Goal: Task Accomplishment & Management: Manage account settings

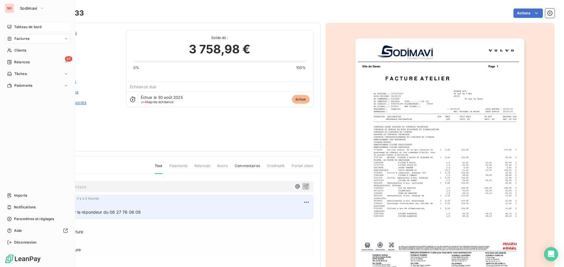
click at [14, 26] on span "Tableau de bord" at bounding box center [27, 26] width 27 height 5
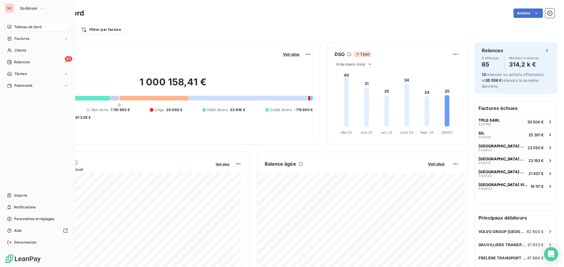
click at [26, 26] on span "Tableau de bord" at bounding box center [27, 26] width 27 height 5
click at [32, 7] on span "Sodimavi" at bounding box center [28, 8] width 17 height 5
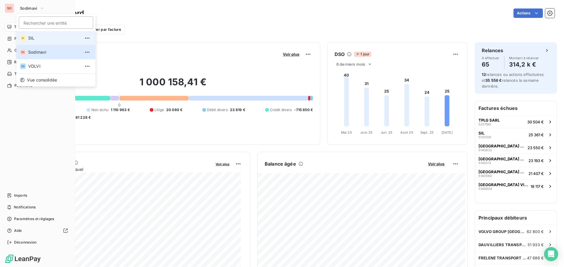
click at [33, 39] on span "SIL" at bounding box center [54, 38] width 52 height 6
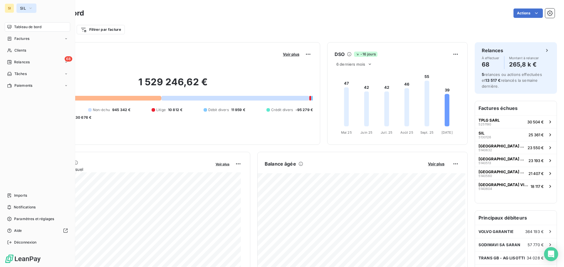
click at [23, 5] on button "SIL" at bounding box center [26, 8] width 20 height 9
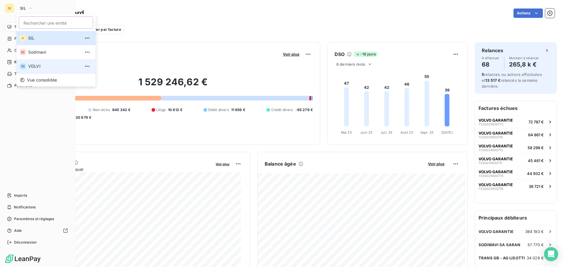
click at [38, 67] on span "VDLVI" at bounding box center [54, 66] width 52 height 6
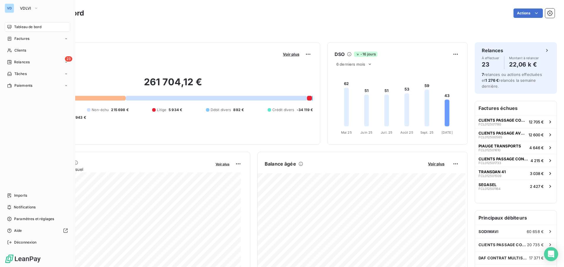
click at [23, 25] on span "Tableau de bord" at bounding box center [27, 26] width 27 height 5
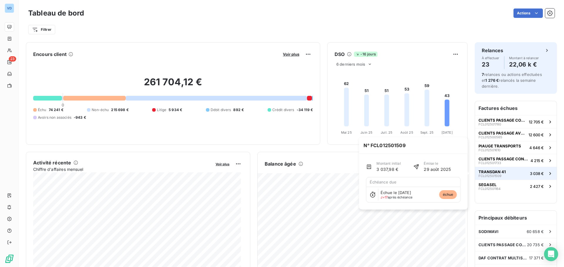
click at [485, 171] on span "TRANSDAN 41" at bounding box center [491, 172] width 27 height 5
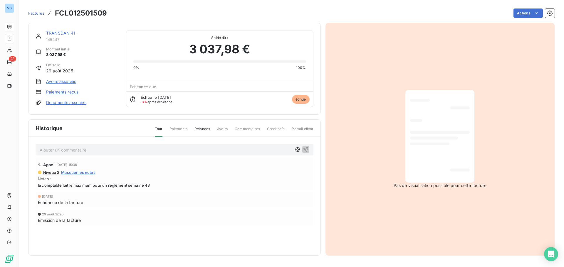
click at [51, 32] on link "TRANSDAN 41" at bounding box center [60, 33] width 29 height 5
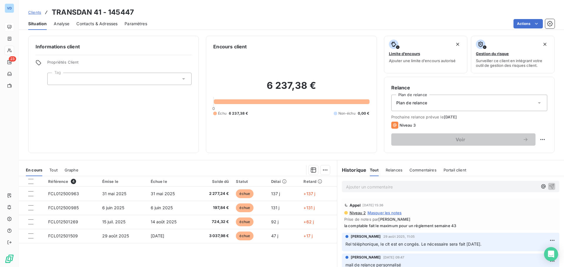
click at [102, 23] on span "Contacts & Adresses" at bounding box center [96, 24] width 41 height 6
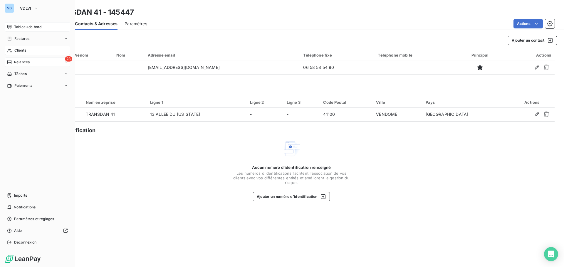
click at [18, 62] on span "Relances" at bounding box center [22, 62] width 16 height 5
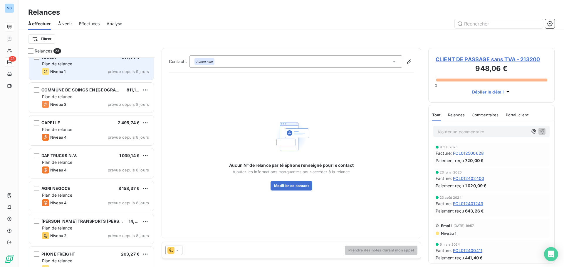
scroll to position [118, 0]
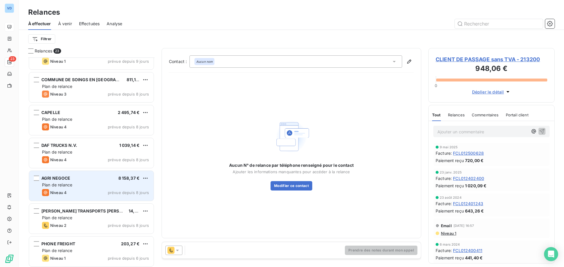
click at [85, 187] on div "Plan de relance" at bounding box center [95, 185] width 107 height 6
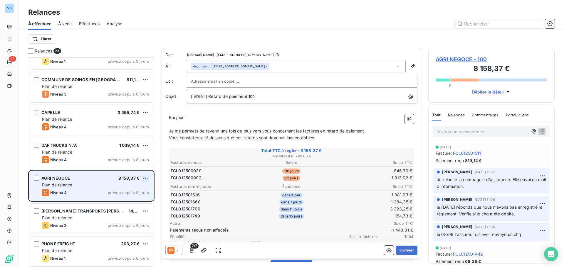
click at [145, 176] on html "VD 23 Relances À effectuer À venir Effectuées Analyse Filtrer Relances 23 SODAT…" at bounding box center [282, 133] width 564 height 267
click at [123, 198] on div "Passer cette action" at bounding box center [120, 200] width 53 height 9
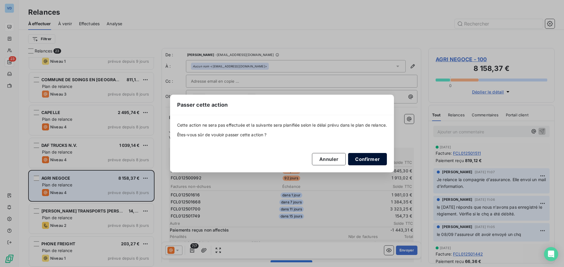
click at [368, 155] on button "Confirmer" at bounding box center [367, 159] width 39 height 12
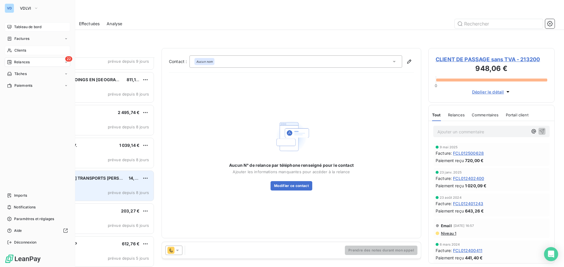
click at [15, 52] on span "Clients" at bounding box center [20, 50] width 12 height 5
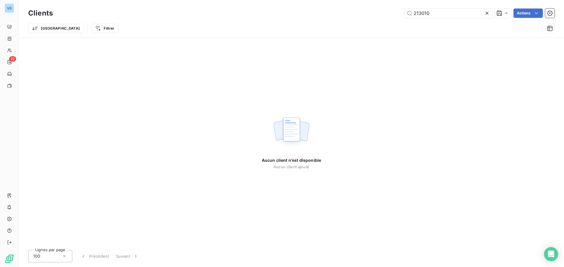
drag, startPoint x: 404, startPoint y: 12, endPoint x: 379, endPoint y: 12, distance: 25.0
click at [379, 12] on div "213010 Actions" at bounding box center [307, 13] width 494 height 9
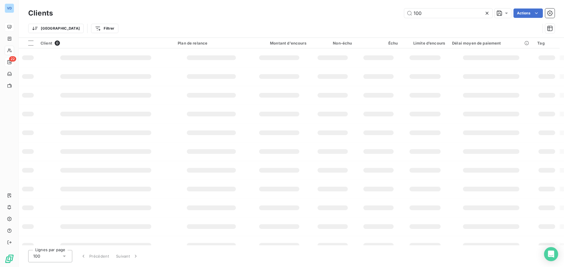
type input "100"
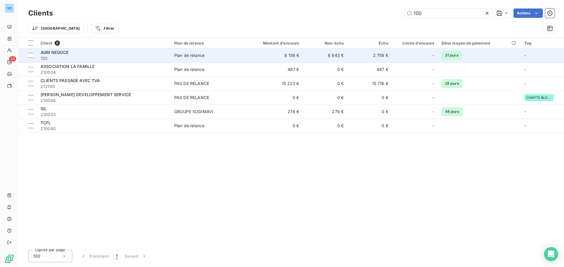
click at [58, 53] on span "AGRI NEGOCE" at bounding box center [55, 52] width 28 height 5
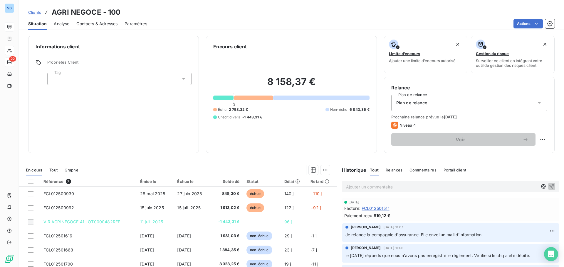
click at [373, 184] on p "Ajouter un commentaire ﻿" at bounding box center [441, 186] width 191 height 7
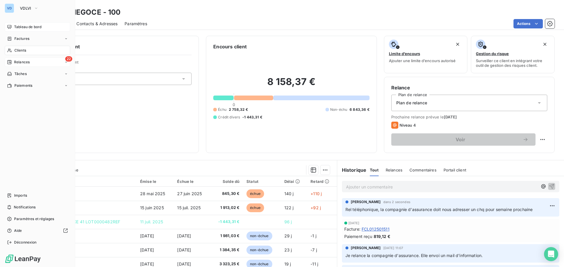
click at [21, 61] on span "Relances" at bounding box center [22, 62] width 16 height 5
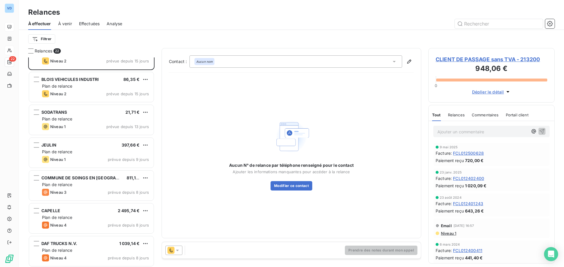
scroll to position [30, 0]
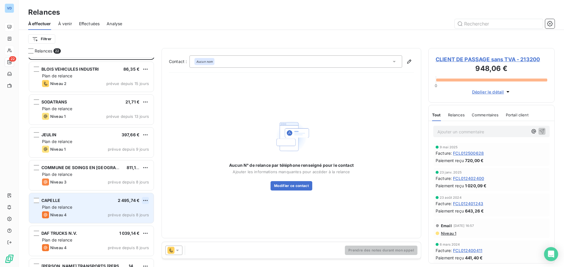
click at [144, 200] on html "VD 22 Relances À effectuer À venir Effectuées Analyse Filtrer Relances 22 CLIEN…" at bounding box center [282, 133] width 564 height 267
click at [124, 223] on div "Passer cette action" at bounding box center [120, 222] width 53 height 9
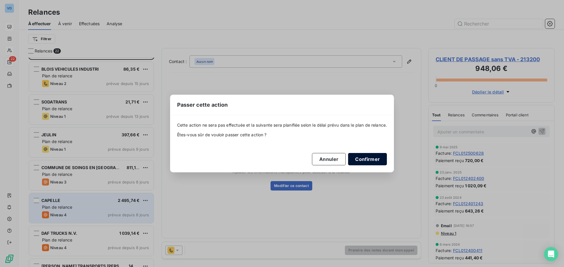
click at [370, 157] on button "Confirmer" at bounding box center [367, 159] width 39 height 12
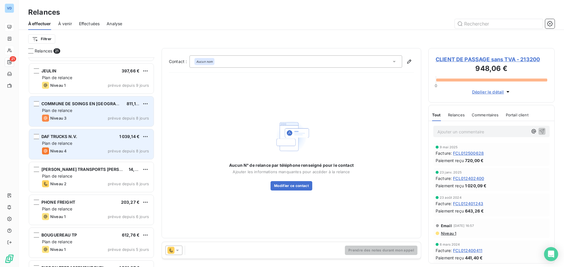
scroll to position [118, 0]
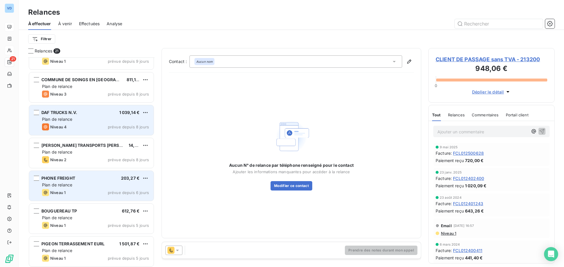
click at [92, 184] on div "Plan de relance" at bounding box center [95, 185] width 107 height 6
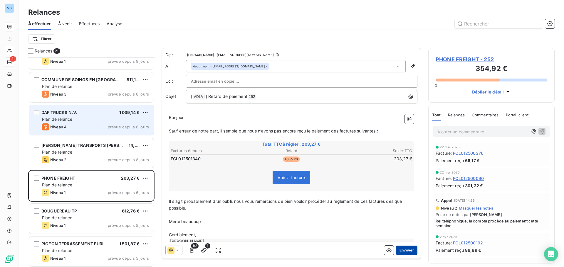
click at [402, 252] on button "Envoyer" at bounding box center [406, 250] width 21 height 9
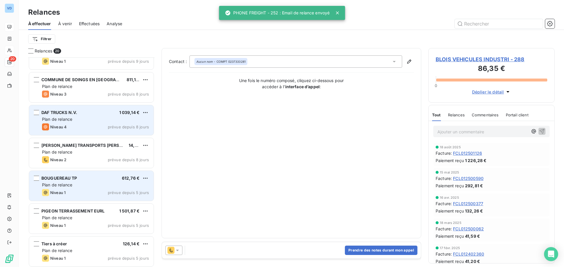
click at [88, 189] on div "BOUGUEREAU TP 612,76 € Plan de relance Niveau 1 prévue depuis 5 jours" at bounding box center [91, 186] width 124 height 30
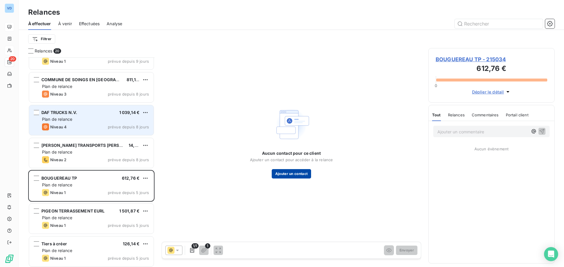
click at [285, 175] on button "Ajouter un contact" at bounding box center [292, 173] width 40 height 9
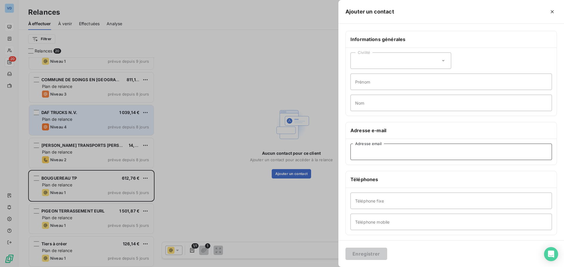
click at [374, 154] on input "Adresse email" at bounding box center [450, 152] width 201 height 16
paste input "[EMAIL_ADDRESS][DOMAIN_NAME]"
type input "[EMAIL_ADDRESS][DOMAIN_NAME]"
click at [364, 250] on button "Enregistrer" at bounding box center [366, 254] width 42 height 12
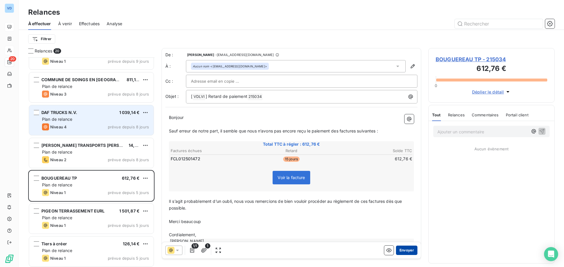
click at [396, 251] on button "Envoyer" at bounding box center [406, 250] width 21 height 9
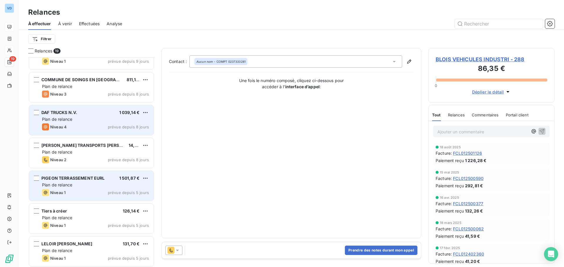
click at [90, 188] on div "Plan de relance" at bounding box center [95, 185] width 107 height 6
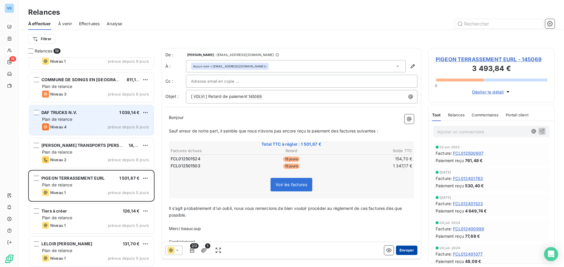
click at [408, 250] on button "Envoyer" at bounding box center [406, 250] width 21 height 9
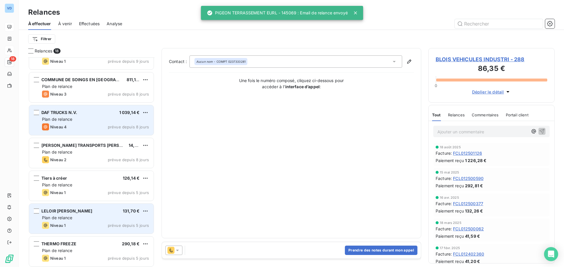
click at [94, 220] on div "Plan de relance" at bounding box center [95, 218] width 107 height 6
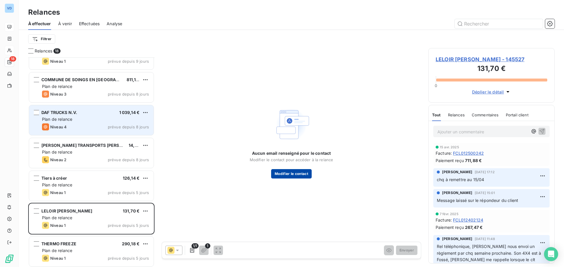
click at [282, 176] on button "Modifier le contact" at bounding box center [291, 173] width 41 height 9
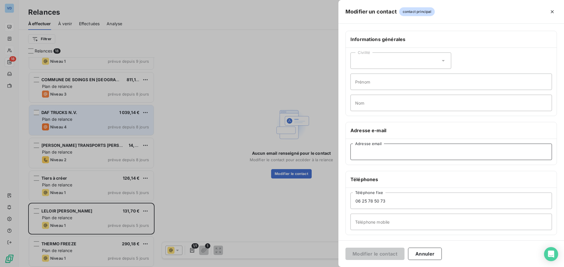
click at [374, 151] on input "Adresse email" at bounding box center [450, 152] width 201 height 16
paste input "[EMAIL_ADDRESS][DOMAIN_NAME]"
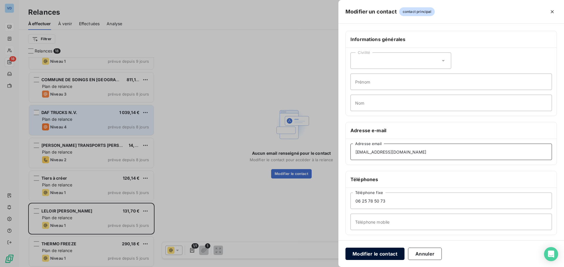
type input "[EMAIL_ADDRESS][DOMAIN_NAME]"
click at [390, 253] on button "Modifier le contact" at bounding box center [374, 254] width 59 height 12
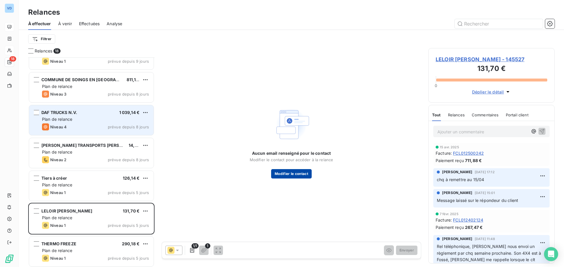
click at [284, 176] on button "Modifier le contact" at bounding box center [291, 173] width 41 height 9
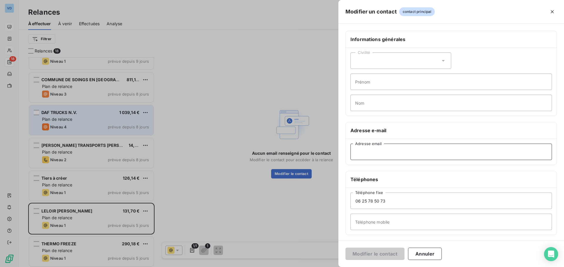
click at [380, 154] on input "Adresse email" at bounding box center [450, 152] width 201 height 16
paste input "[EMAIL_ADDRESS][DOMAIN_NAME]"
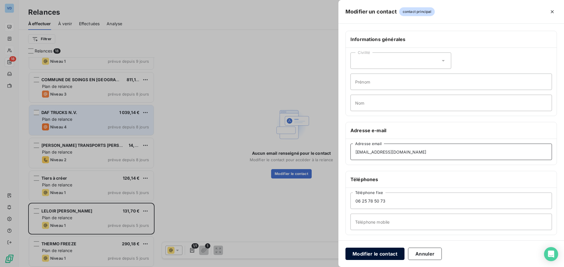
type input "[EMAIL_ADDRESS][DOMAIN_NAME]"
click at [381, 252] on button "Modifier le contact" at bounding box center [374, 254] width 59 height 12
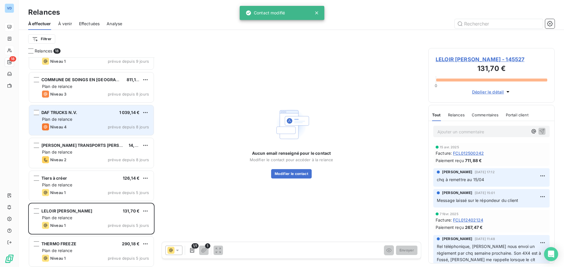
click at [453, 61] on span "LELOIR [PERSON_NAME] - 145527" at bounding box center [491, 59] width 112 height 8
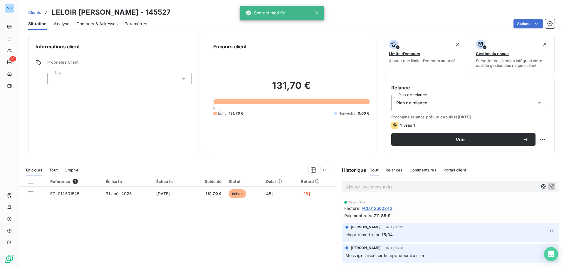
click at [91, 23] on span "Contacts & Adresses" at bounding box center [96, 24] width 41 height 6
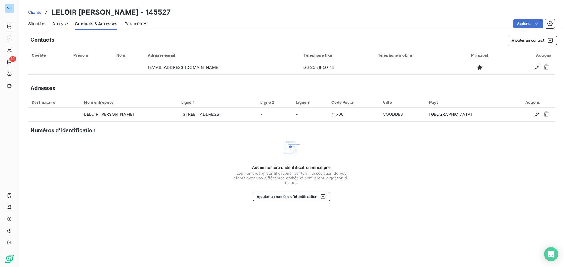
click at [33, 21] on span "Situation" at bounding box center [36, 24] width 17 height 6
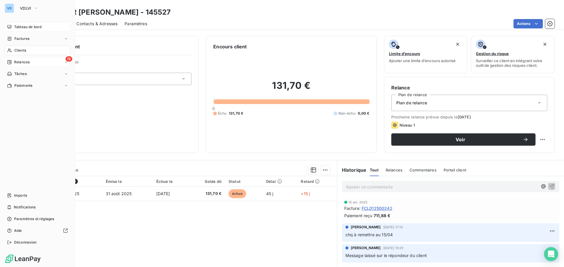
click at [23, 61] on span "Relances" at bounding box center [22, 62] width 16 height 5
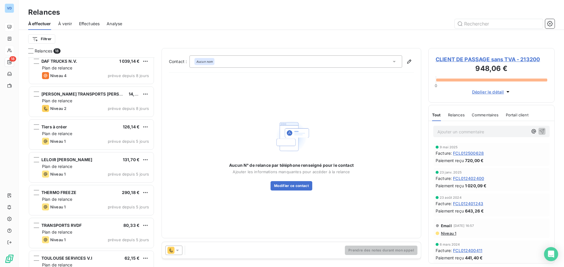
scroll to position [176, 0]
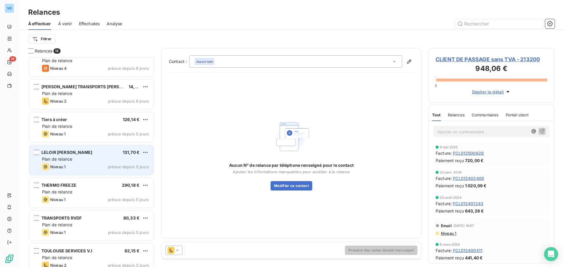
click at [71, 156] on div "LELOIR [PERSON_NAME] 131,70 € Plan de relance Niveau 1 prévue depuis 5 jours" at bounding box center [91, 160] width 124 height 30
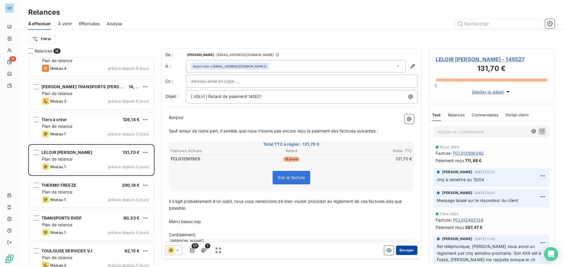
click at [406, 250] on button "Envoyer" at bounding box center [406, 250] width 21 height 9
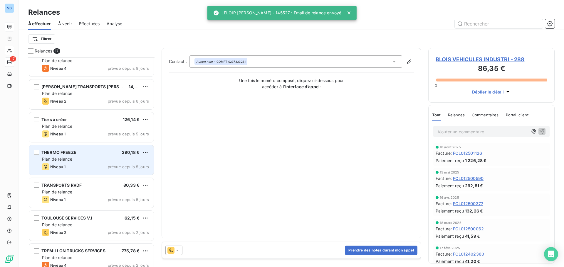
click at [76, 161] on div "Plan de relance" at bounding box center [95, 159] width 107 height 6
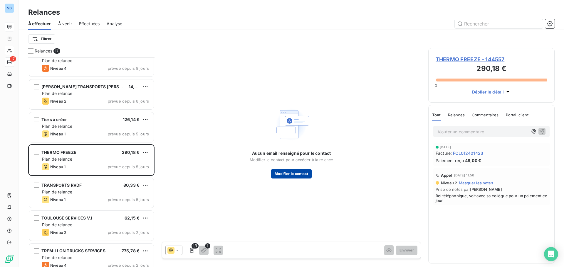
click at [297, 175] on button "Modifier le contact" at bounding box center [291, 173] width 41 height 9
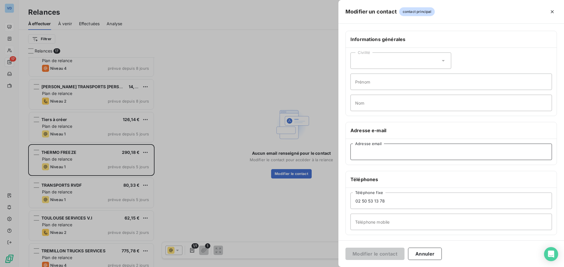
click at [371, 151] on input "Adresse email" at bounding box center [450, 152] width 201 height 16
paste input "[EMAIL_ADDRESS][DOMAIN_NAME]"
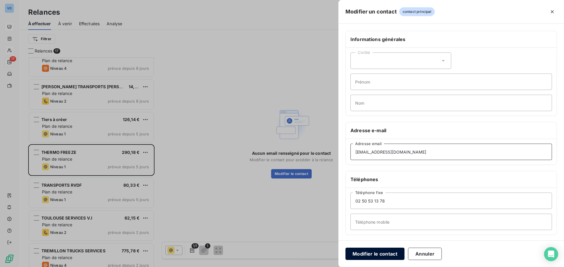
type input "[EMAIL_ADDRESS][DOMAIN_NAME]"
click at [376, 255] on button "Modifier le contact" at bounding box center [374, 254] width 59 height 12
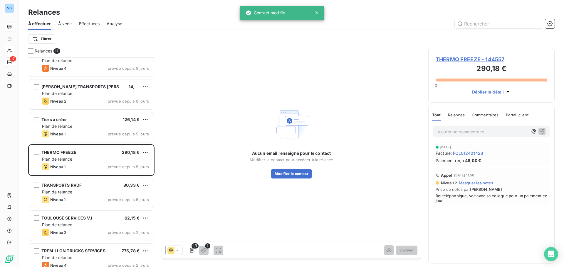
click at [460, 60] on span "THERMO FREEZE - 144557" at bounding box center [491, 59] width 112 height 8
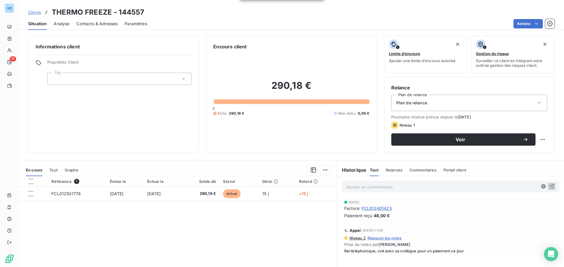
click at [106, 25] on span "Contacts & Adresses" at bounding box center [96, 24] width 41 height 6
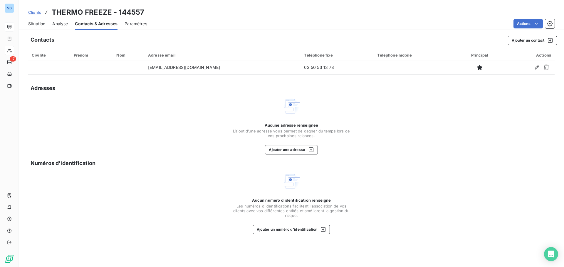
click at [39, 25] on span "Situation" at bounding box center [36, 24] width 17 height 6
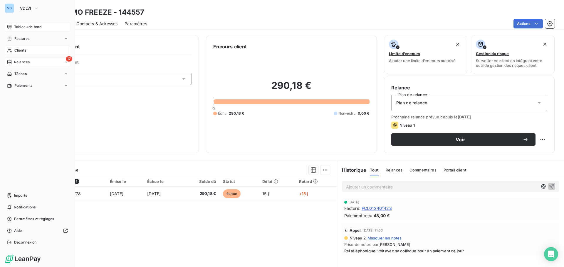
click at [14, 60] on span "Relances" at bounding box center [22, 62] width 16 height 5
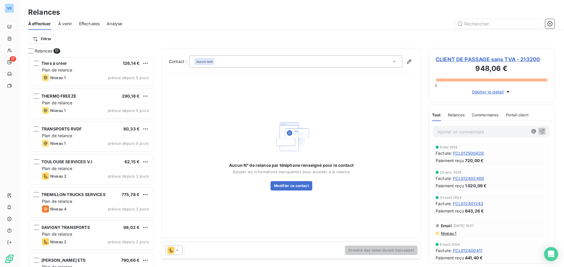
scroll to position [235, 0]
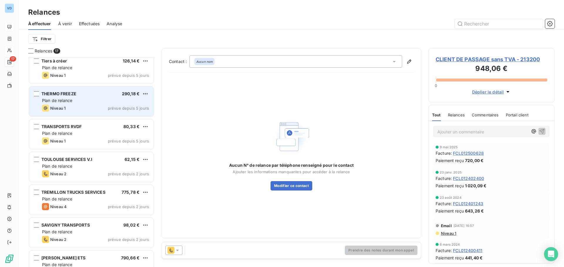
click at [91, 109] on div "Niveau 1 prévue depuis 5 jours" at bounding box center [95, 108] width 107 height 7
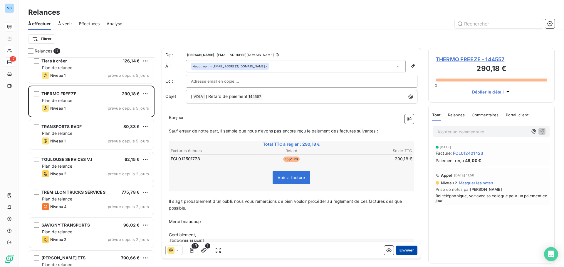
click at [396, 250] on button "Envoyer" at bounding box center [406, 250] width 21 height 9
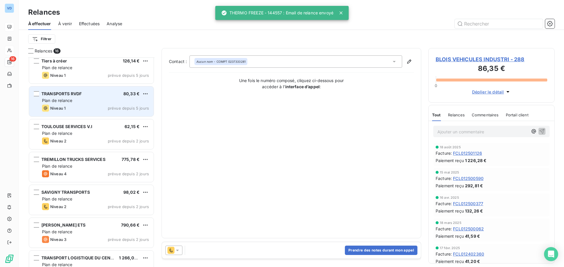
click at [83, 98] on div "Plan de relance" at bounding box center [95, 101] width 107 height 6
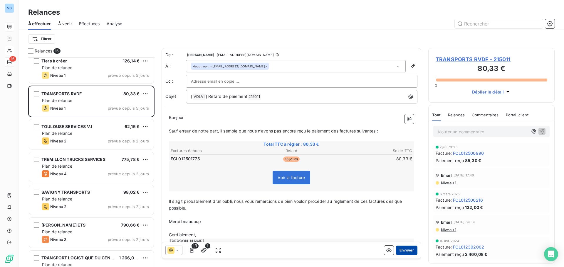
click at [396, 251] on button "Envoyer" at bounding box center [406, 250] width 21 height 9
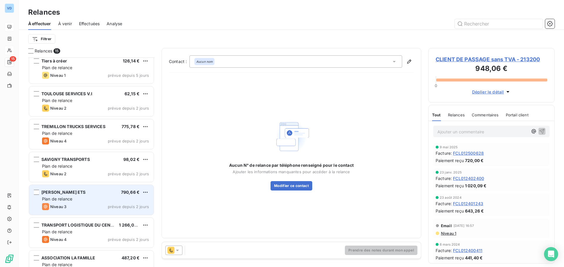
click at [88, 202] on div "Plan de relance" at bounding box center [95, 199] width 107 height 6
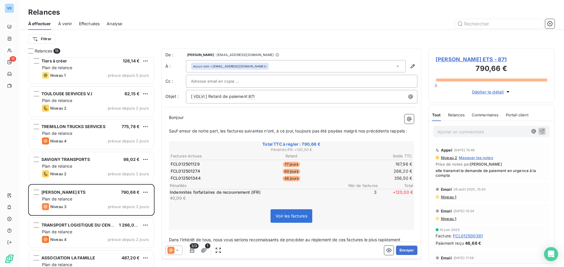
click at [449, 58] on span "[PERSON_NAME] ETS - 871" at bounding box center [491, 59] width 112 height 8
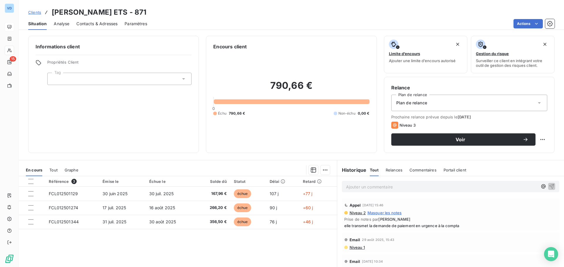
click at [104, 23] on span "Contacts & Adresses" at bounding box center [96, 24] width 41 height 6
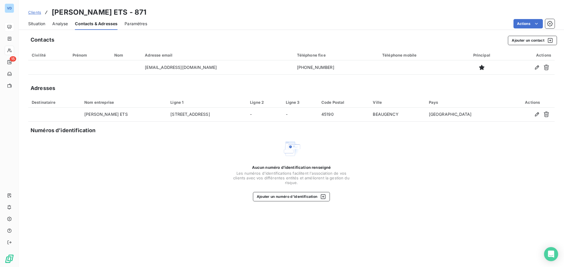
click at [46, 26] on div "Situation Analyse Contacts & Adresses Paramètres Actions" at bounding box center [291, 24] width 545 height 12
click at [42, 25] on span "Situation" at bounding box center [36, 24] width 17 height 6
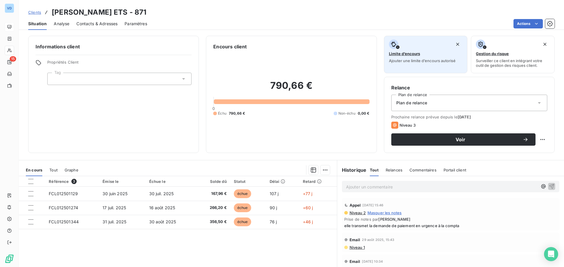
click at [402, 54] on span "Limite d’encours" at bounding box center [404, 53] width 31 height 5
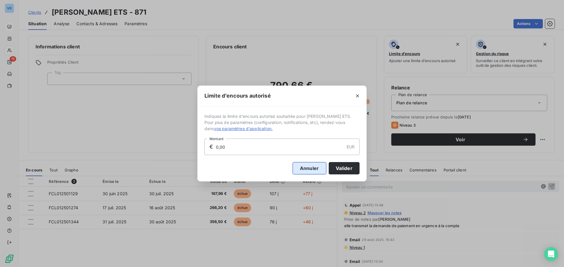
click at [301, 170] on button "Annuler" at bounding box center [309, 168] width 34 height 12
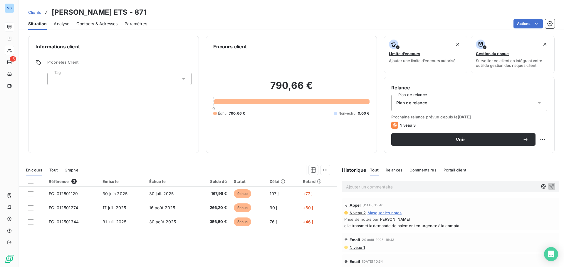
click at [134, 24] on span "Paramètres" at bounding box center [135, 24] width 23 height 6
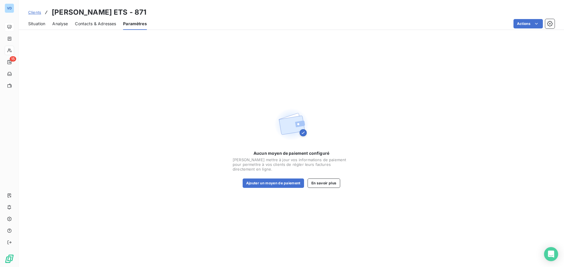
click at [56, 23] on span "Analyse" at bounding box center [60, 24] width 16 height 6
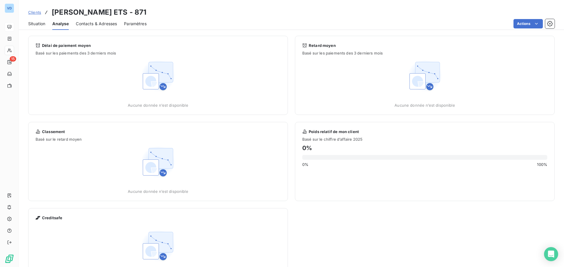
click at [35, 24] on span "Situation" at bounding box center [36, 24] width 17 height 6
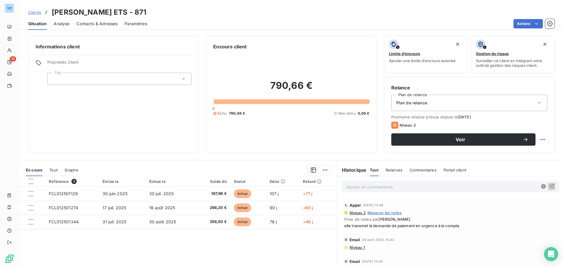
click at [60, 24] on span "Analyse" at bounding box center [62, 24] width 16 height 6
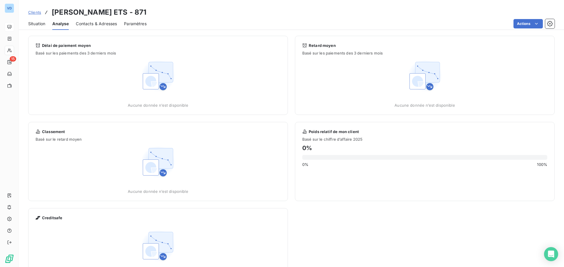
click at [41, 25] on span "Situation" at bounding box center [36, 24] width 17 height 6
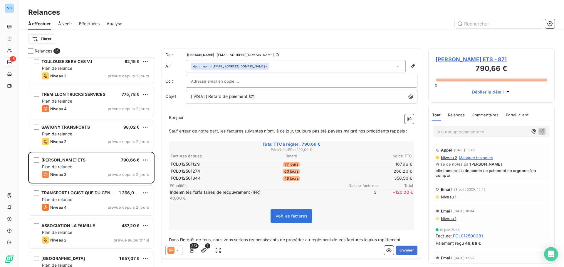
scroll to position [284, 0]
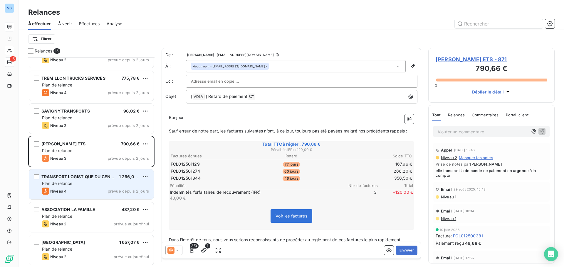
click at [84, 188] on div "Niveau 4 prévue depuis 2 jours" at bounding box center [95, 191] width 107 height 7
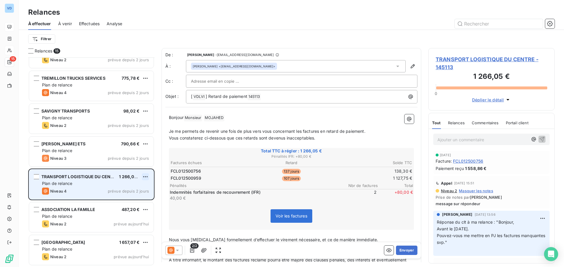
click at [148, 175] on html "VD 15 Relances À effectuer À venir Effectuées Analyse Filtrer Relances 15 Tiers…" at bounding box center [282, 133] width 564 height 267
click at [124, 200] on div "Passer cette action" at bounding box center [120, 199] width 53 height 9
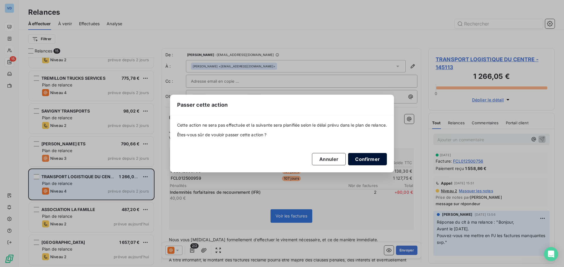
click at [364, 157] on button "Confirmer" at bounding box center [367, 159] width 39 height 12
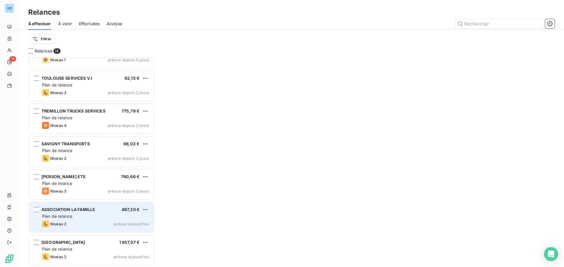
scroll to position [250, 0]
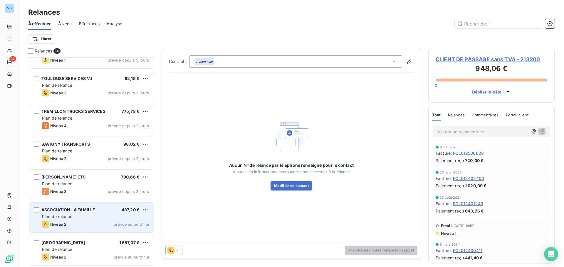
click at [95, 220] on div "ASSOCIATION LA FAMILLE 487,20 € Plan de relance Niveau 2 prévue [DATE]" at bounding box center [91, 218] width 124 height 30
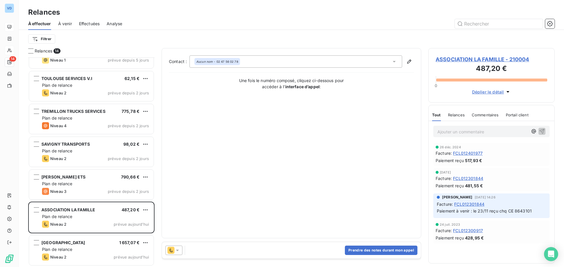
click at [177, 250] on icon at bounding box center [177, 250] width 3 height 1
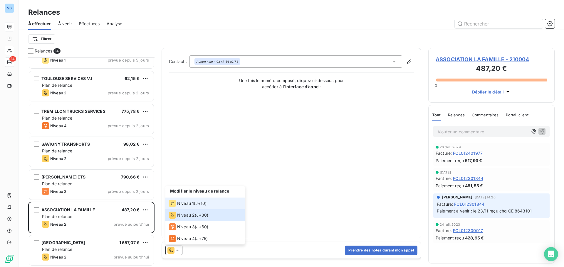
click at [178, 204] on span "Niveau 1" at bounding box center [185, 204] width 17 height 6
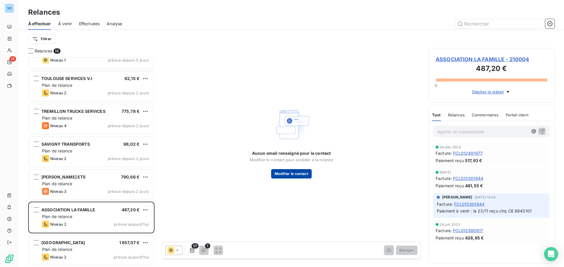
click at [295, 176] on button "Modifier le contact" at bounding box center [291, 173] width 41 height 9
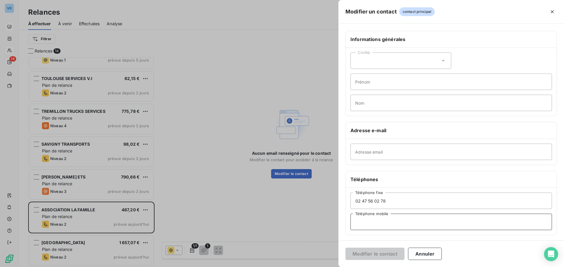
click at [365, 223] on input "Téléphone mobile" at bounding box center [450, 222] width 201 height 16
click at [354, 150] on input "Adresse email" at bounding box center [450, 152] width 201 height 16
paste input "[EMAIL_ADDRESS][DOMAIN_NAME]"
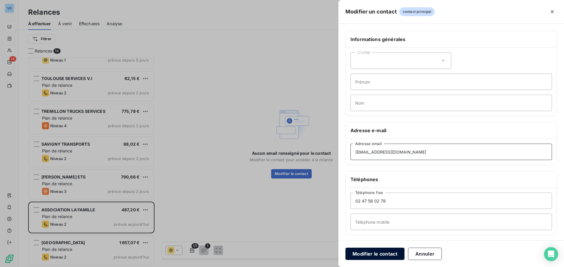
type input "[EMAIL_ADDRESS][DOMAIN_NAME]"
click at [383, 253] on button "Modifier le contact" at bounding box center [374, 254] width 59 height 12
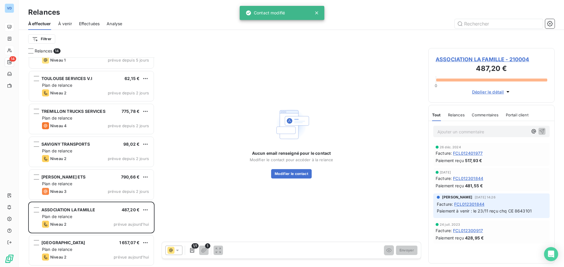
click at [442, 60] on span "ASSOCIATION LA FAMILLE - 210004" at bounding box center [491, 59] width 112 height 8
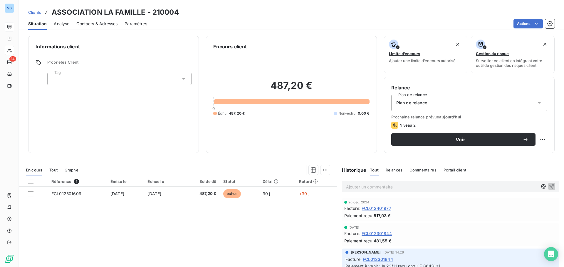
click at [107, 23] on span "Contacts & Adresses" at bounding box center [96, 24] width 41 height 6
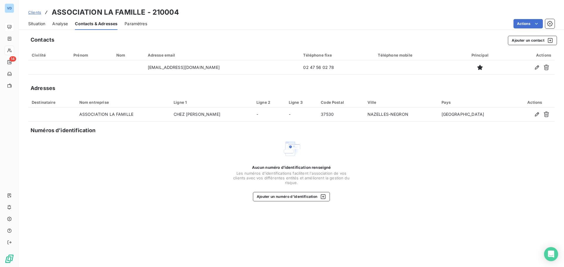
click at [40, 25] on span "Situation" at bounding box center [36, 24] width 17 height 6
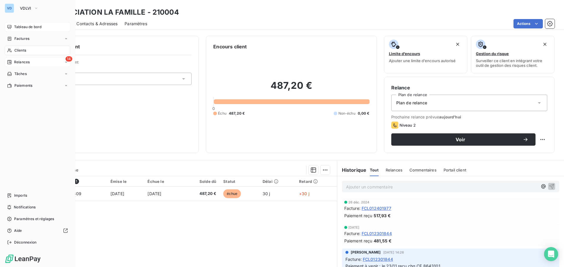
click at [16, 63] on span "Relances" at bounding box center [22, 62] width 16 height 5
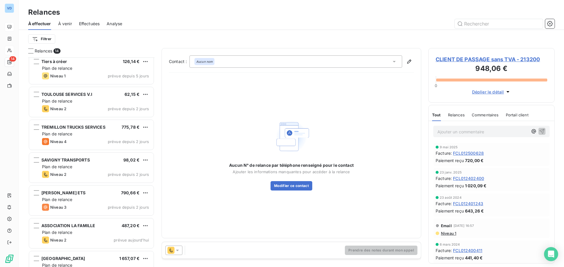
scroll to position [251, 0]
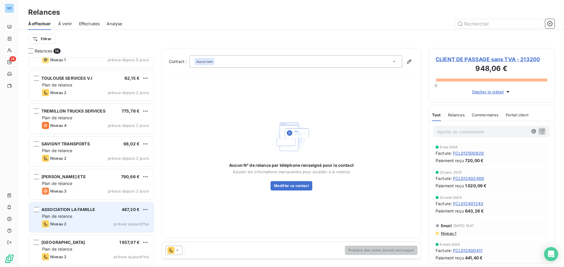
click at [78, 214] on div "Plan de relance" at bounding box center [95, 217] width 107 height 6
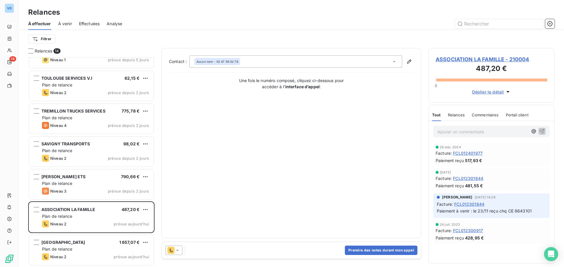
click at [179, 249] on icon at bounding box center [177, 251] width 6 height 6
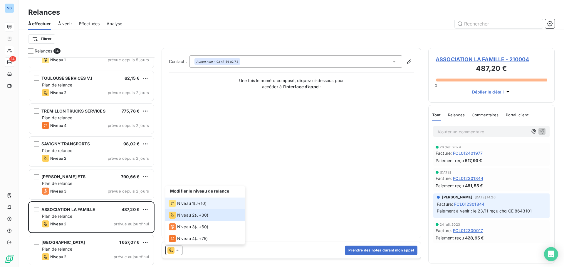
click at [180, 203] on span "Niveau 1" at bounding box center [185, 204] width 17 height 6
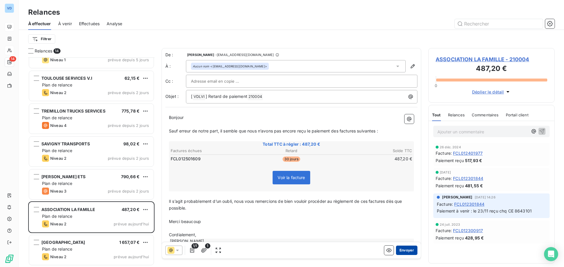
click at [408, 252] on button "Envoyer" at bounding box center [406, 250] width 21 height 9
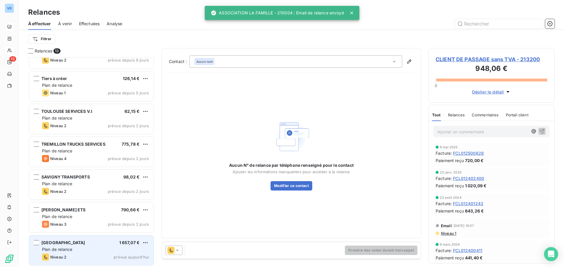
scroll to position [218, 0]
click at [76, 249] on div "Plan de relance" at bounding box center [95, 250] width 107 height 6
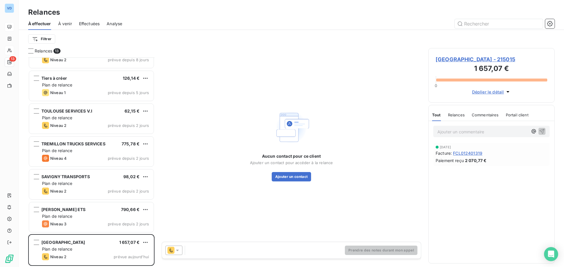
click at [177, 251] on icon at bounding box center [177, 250] width 3 height 1
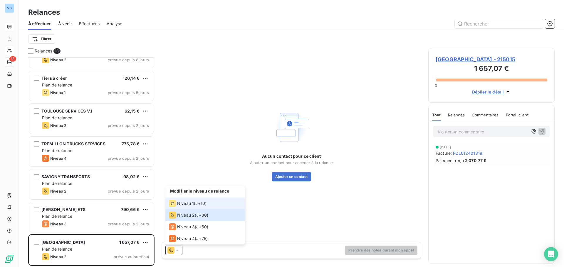
click at [184, 201] on span "Niveau 1" at bounding box center [185, 204] width 17 height 6
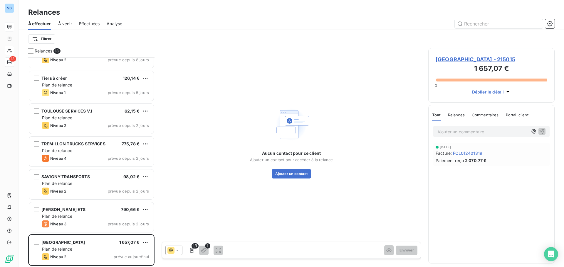
click at [465, 57] on span "[GEOGRAPHIC_DATA] - 215015" at bounding box center [491, 59] width 112 height 8
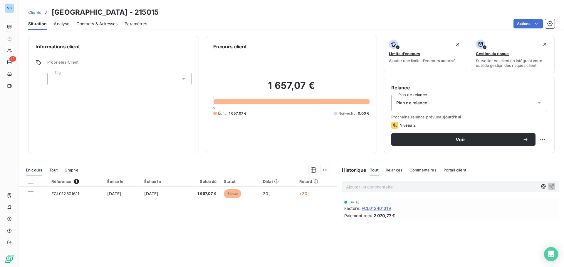
click at [93, 24] on span "Contacts & Adresses" at bounding box center [96, 24] width 41 height 6
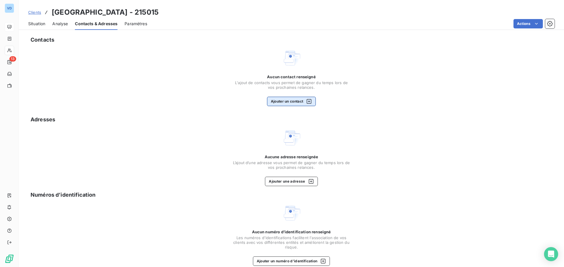
click at [282, 103] on button "Ajouter un contact" at bounding box center [291, 101] width 49 height 9
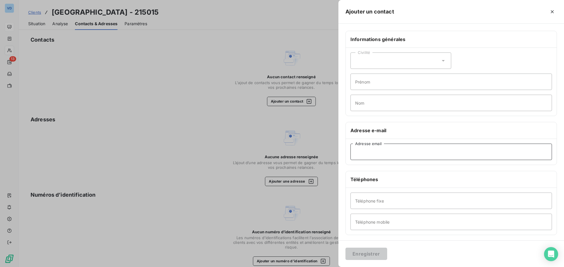
click at [384, 151] on input "Adresse email" at bounding box center [450, 152] width 201 height 16
paste input "[EMAIL_ADDRESS][DOMAIN_NAME]"
type input "[EMAIL_ADDRESS][DOMAIN_NAME]"
drag, startPoint x: 363, startPoint y: 255, endPoint x: 360, endPoint y: 241, distance: 14.4
click at [363, 255] on button "Enregistrer" at bounding box center [366, 254] width 42 height 12
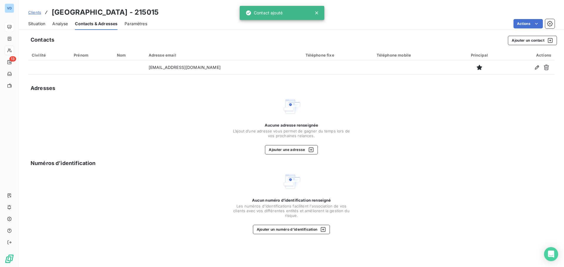
click at [39, 24] on span "Situation" at bounding box center [36, 24] width 17 height 6
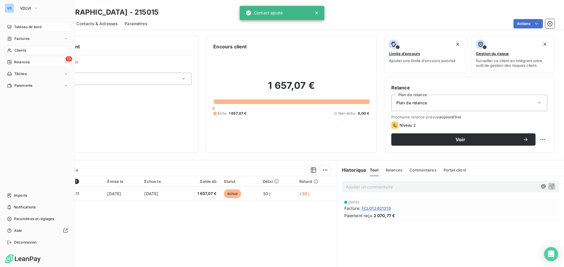
click at [18, 60] on span "Relances" at bounding box center [22, 62] width 16 height 5
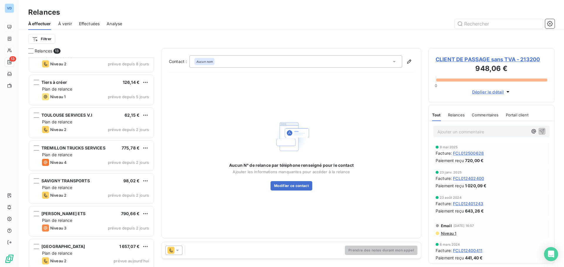
scroll to position [218, 0]
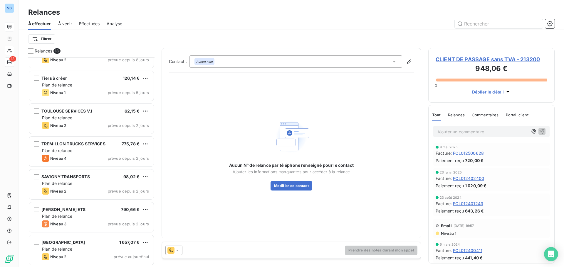
click at [177, 252] on icon at bounding box center [177, 251] width 6 height 6
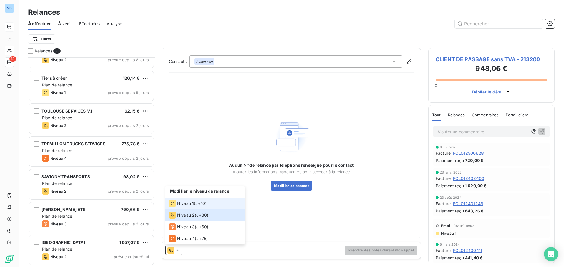
click at [187, 203] on span "Niveau 1" at bounding box center [185, 204] width 17 height 6
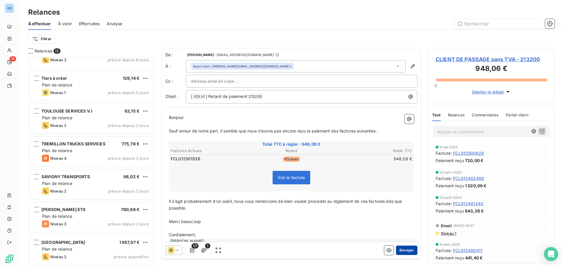
click at [405, 252] on button "Envoyer" at bounding box center [406, 250] width 21 height 9
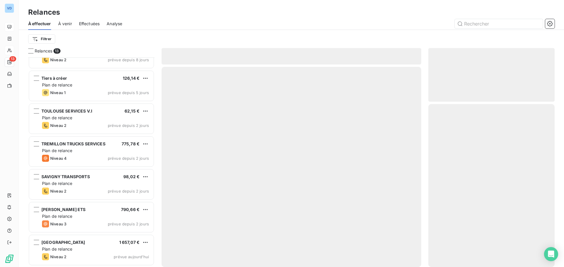
scroll to position [185, 0]
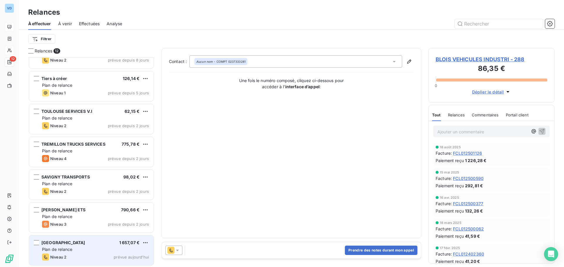
click at [94, 262] on div "[GEOGRAPHIC_DATA] 1 657,07 € Plan de relance Niveau 2 prévue [DATE]" at bounding box center [91, 251] width 124 height 30
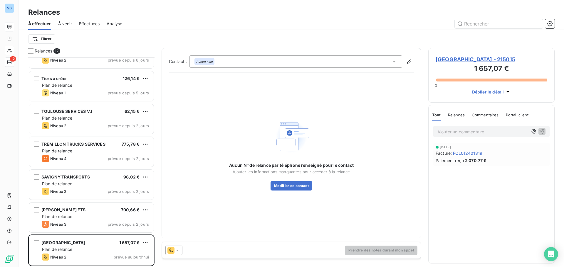
click at [177, 250] on icon at bounding box center [177, 251] width 6 height 6
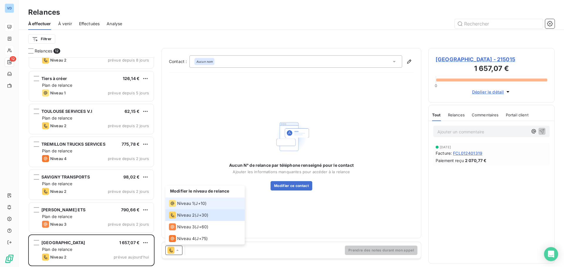
click at [186, 201] on div "Niveau 1" at bounding box center [181, 203] width 25 height 7
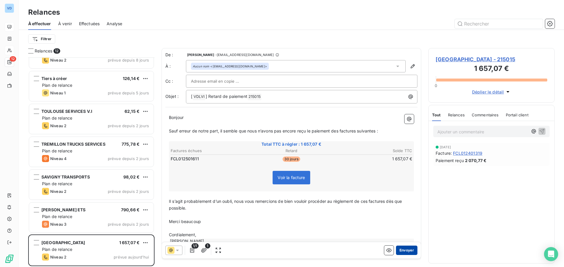
click at [405, 251] on button "Envoyer" at bounding box center [406, 250] width 21 height 9
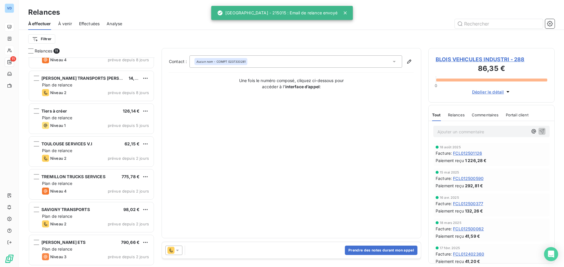
scroll to position [152, 0]
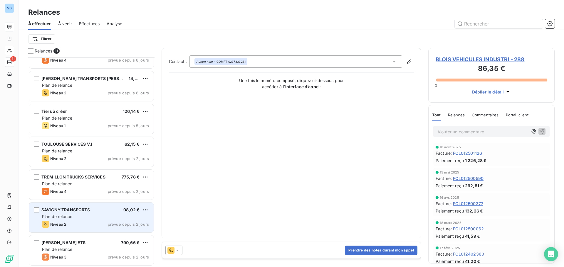
click at [105, 214] on div "SAVIGNY TRANSPORTS 98,02 € Plan de relance Niveau 2 prévue depuis 2 jours" at bounding box center [91, 218] width 124 height 30
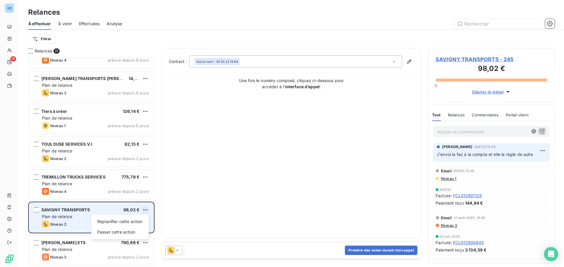
click at [147, 211] on html "VD 11 Relances À effectuer À venir Effectuées Analyse Filtrer Relances 11 BLOIS…" at bounding box center [282, 133] width 564 height 267
click at [130, 233] on div "Passer cette action" at bounding box center [120, 232] width 53 height 9
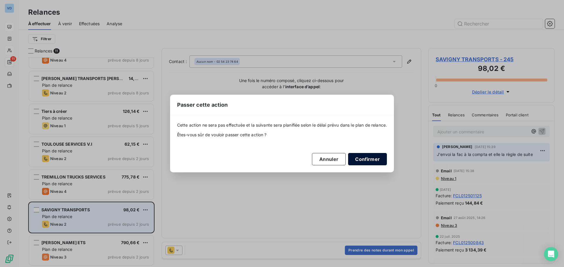
click at [373, 160] on button "Confirmer" at bounding box center [367, 159] width 39 height 12
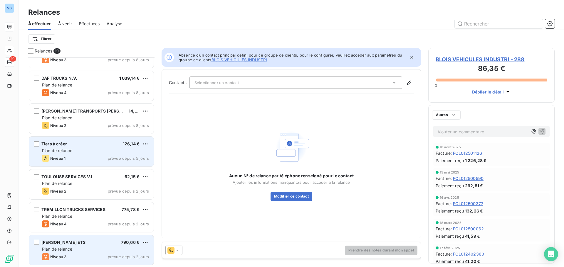
scroll to position [119, 0]
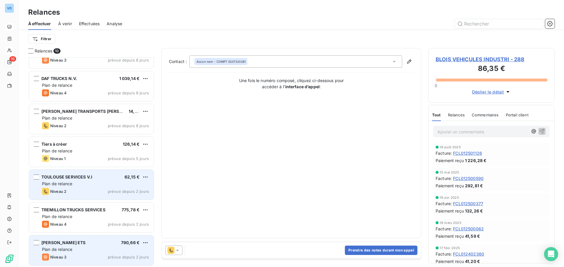
click at [64, 191] on span "Niveau 2" at bounding box center [58, 191] width 16 height 5
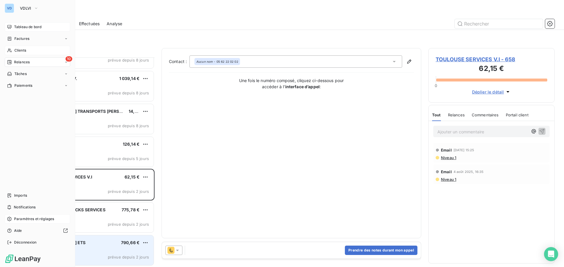
click at [53, 220] on span "Paramètres et réglages" at bounding box center [34, 219] width 40 height 5
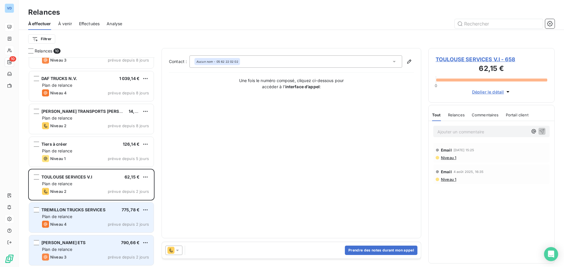
click at [111, 223] on span "prévue depuis 2 jours" at bounding box center [128, 224] width 41 height 5
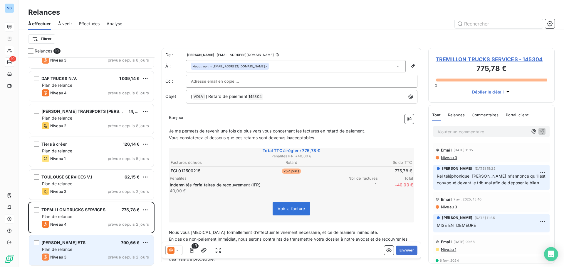
click at [467, 60] on span "TREMILLON TRUCKS SERVICES - 145304" at bounding box center [491, 59] width 112 height 8
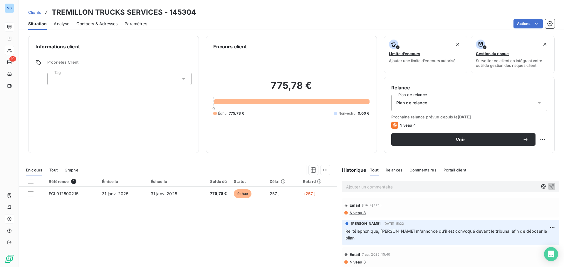
click at [81, 25] on span "Contacts & Adresses" at bounding box center [96, 24] width 41 height 6
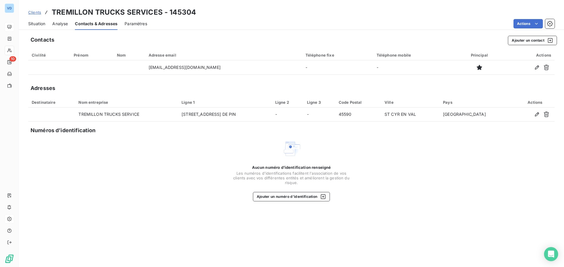
click at [39, 22] on span "Situation" at bounding box center [36, 24] width 17 height 6
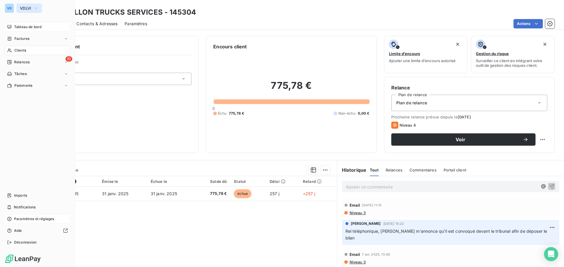
click at [23, 8] on span "VDLVI" at bounding box center [25, 8] width 11 height 5
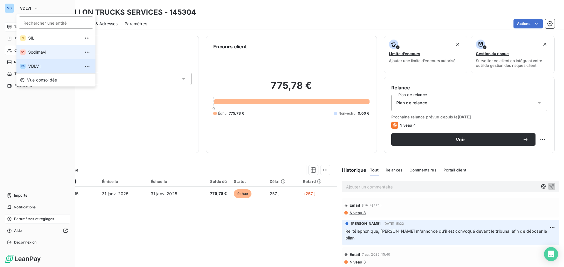
click at [37, 50] on span "Sodimavi" at bounding box center [54, 52] width 52 height 6
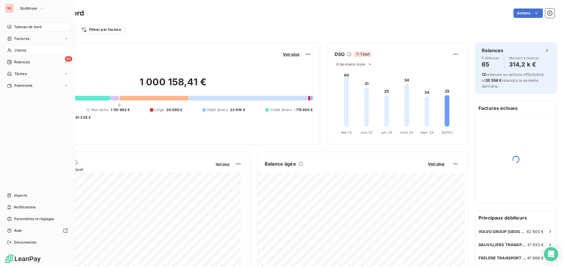
click at [21, 49] on span "Clients" at bounding box center [20, 50] width 12 height 5
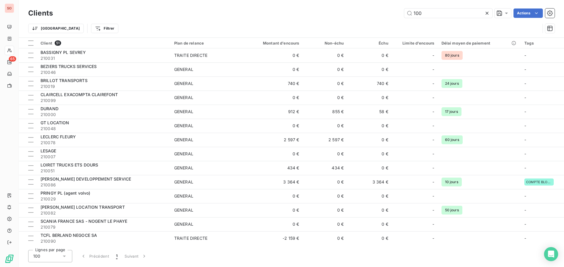
drag, startPoint x: 425, startPoint y: 11, endPoint x: 364, endPoint y: 8, distance: 61.1
click at [366, 8] on div "Clients 100 Actions" at bounding box center [291, 13] width 526 height 12
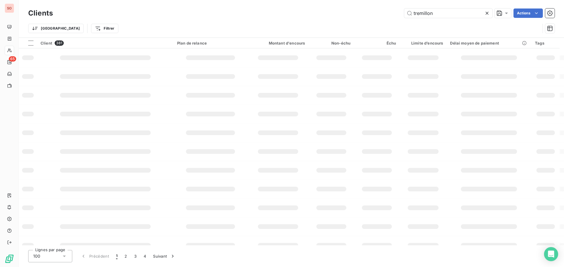
type input "tremillon"
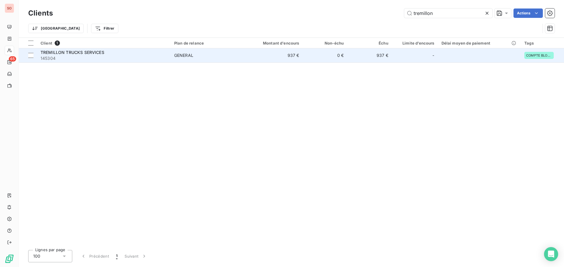
click at [71, 54] on span "TREMILLON TRUCKS SERVICES" at bounding box center [73, 52] width 64 height 5
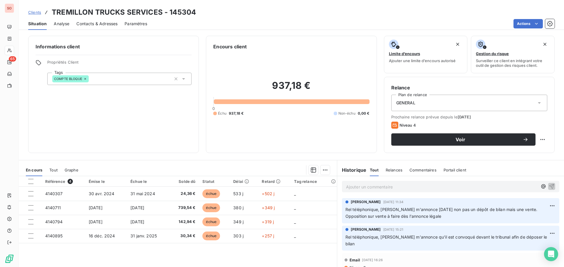
click at [84, 25] on span "Contacts & Adresses" at bounding box center [96, 24] width 41 height 6
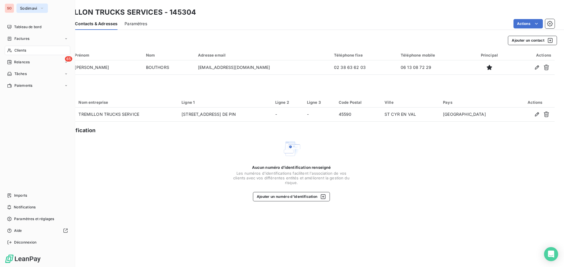
click at [28, 7] on span "Sodimavi" at bounding box center [28, 8] width 17 height 5
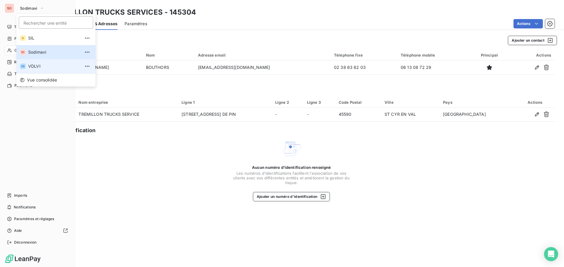
click at [34, 67] on span "VDLVI" at bounding box center [54, 66] width 52 height 6
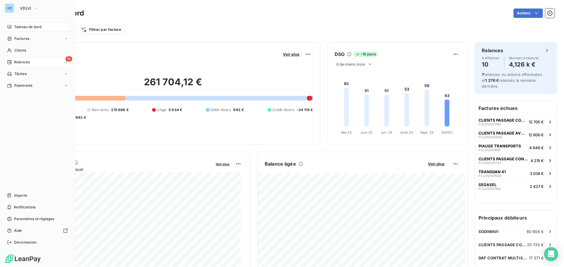
click at [22, 60] on span "Relances" at bounding box center [22, 62] width 16 height 5
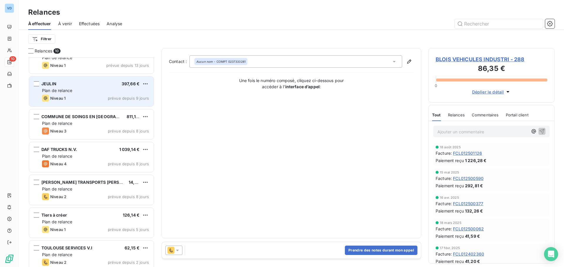
scroll to position [59, 0]
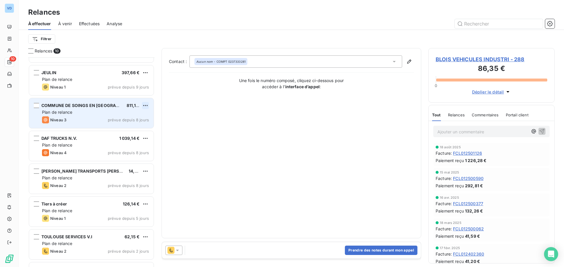
click at [149, 105] on html "VD 10 Relances À effectuer À venir Effectuées Analyse Filtrer Relances 10 BLOIS…" at bounding box center [282, 133] width 564 height 267
click at [123, 130] on div "Passer cette action" at bounding box center [120, 127] width 53 height 9
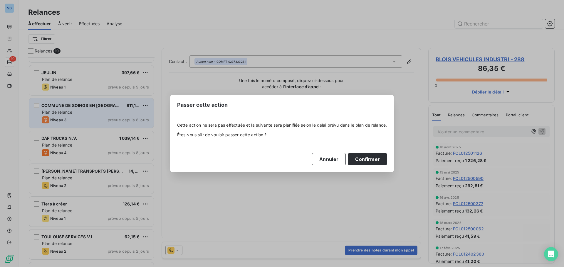
drag, startPoint x: 373, startPoint y: 161, endPoint x: 284, endPoint y: 151, distance: 89.2
click at [370, 161] on button "Confirmer" at bounding box center [367, 159] width 39 height 12
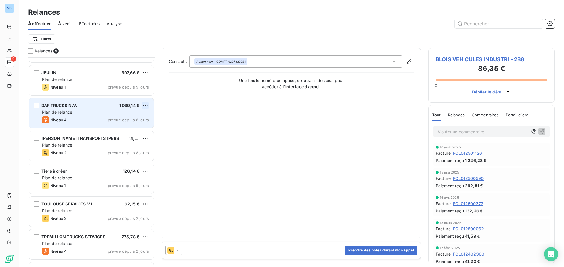
click at [144, 104] on html "VD 9 Relances À effectuer À venir Effectuées Analyse Filtrer Relances 9 BLOIS V…" at bounding box center [282, 133] width 564 height 267
click at [124, 130] on div "Passer cette action" at bounding box center [120, 127] width 53 height 9
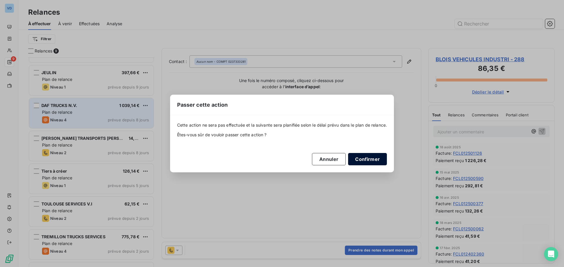
click at [370, 160] on button "Confirmer" at bounding box center [367, 159] width 39 height 12
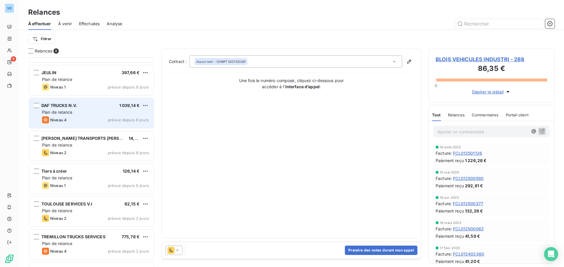
scroll to position [53, 0]
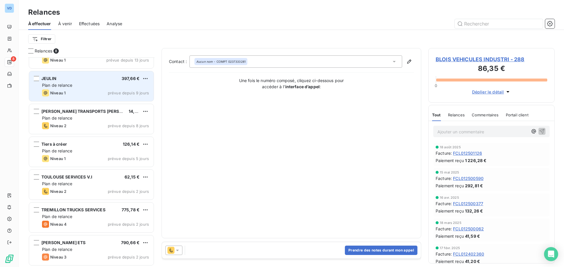
click at [112, 87] on div "Plan de relance" at bounding box center [95, 85] width 107 height 6
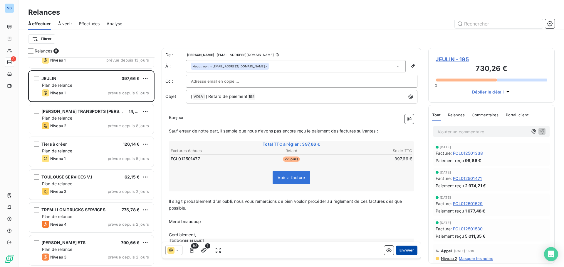
click at [410, 250] on button "Envoyer" at bounding box center [406, 250] width 21 height 9
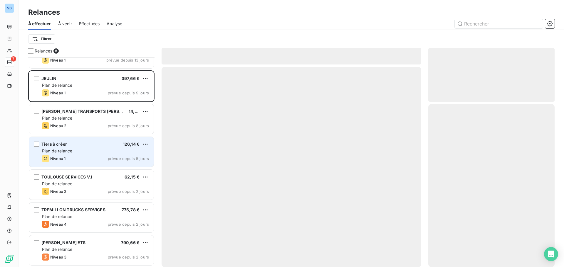
scroll to position [20, 0]
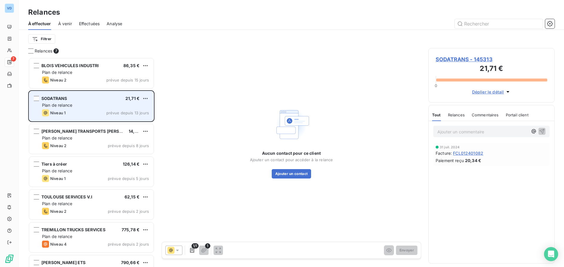
click at [89, 106] on div "Plan de relance" at bounding box center [95, 105] width 107 height 6
click at [74, 110] on div "Niveau 1 prévue depuis 13 jours" at bounding box center [95, 112] width 107 height 7
click at [146, 98] on html "VD 7 Relances À effectuer À venir Effectuées Analyse Filtrer Relances 7 BLOIS V…" at bounding box center [282, 133] width 564 height 267
click at [126, 120] on div "Passer cette action" at bounding box center [120, 120] width 53 height 9
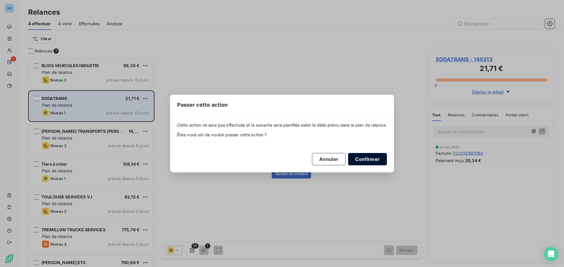
click at [358, 159] on button "Confirmer" at bounding box center [367, 159] width 39 height 12
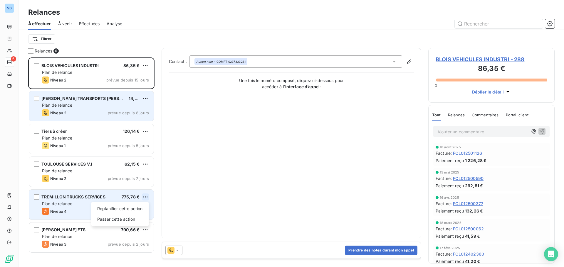
click at [146, 197] on html "VD 6 Relances À effectuer À venir Effectuées Analyse Filtrer Relances 6 BLOIS V…" at bounding box center [282, 133] width 564 height 267
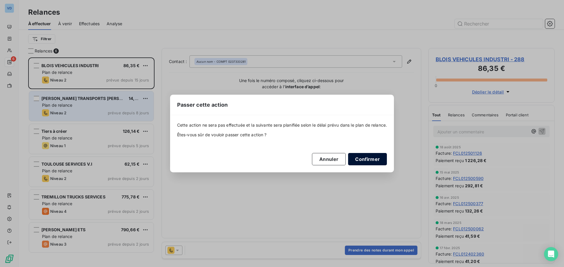
click at [362, 159] on button "Confirmer" at bounding box center [367, 159] width 39 height 12
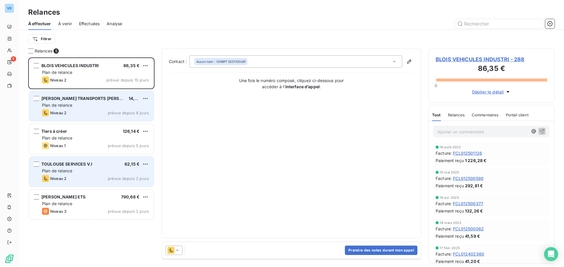
click at [90, 170] on div "Plan de relance" at bounding box center [95, 171] width 107 height 6
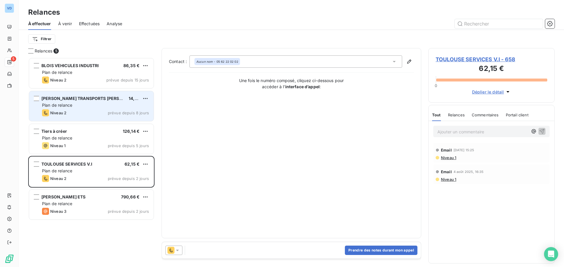
click at [441, 61] on span "TOULOUSE SERVICES V.I - 658" at bounding box center [491, 59] width 112 height 8
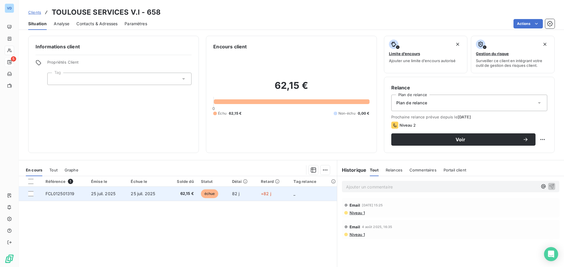
click at [66, 197] on td "FCL012501319" at bounding box center [65, 194] width 46 height 14
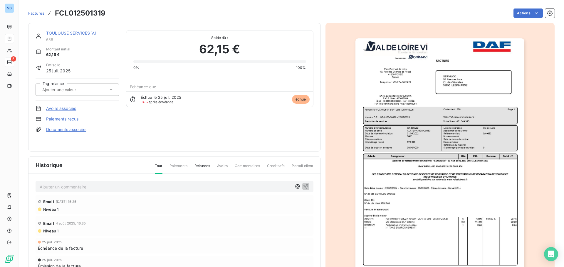
click at [80, 30] on div "TOULOUSE SERVICES V.I 658 Montant initial 62,15 € Émise le [DATE] Tag relance A…" at bounding box center [174, 87] width 292 height 129
click at [80, 32] on link "TOULOUSE SERVICES V.I" at bounding box center [71, 33] width 50 height 5
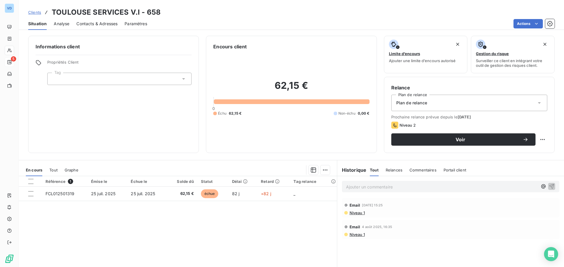
click at [100, 26] on span "Contacts & Adresses" at bounding box center [96, 24] width 41 height 6
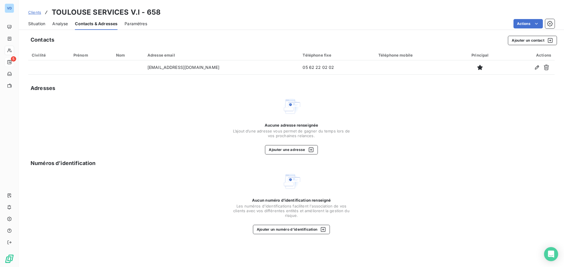
click at [36, 25] on span "Situation" at bounding box center [36, 24] width 17 height 6
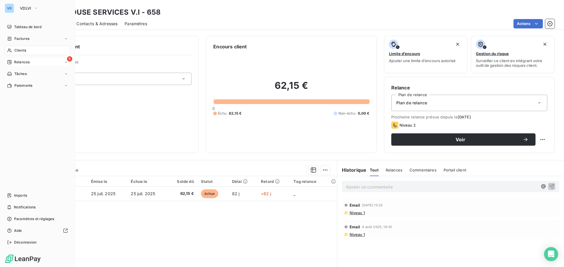
drag, startPoint x: 20, startPoint y: 51, endPoint x: 23, endPoint y: 49, distance: 3.7
click at [20, 51] on span "Clients" at bounding box center [20, 50] width 12 height 5
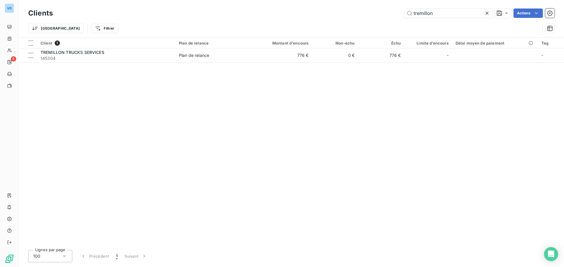
drag, startPoint x: 436, startPoint y: 13, endPoint x: 364, endPoint y: 8, distance: 72.4
click at [364, 7] on div "Clients tremillon Actions" at bounding box center [291, 13] width 526 height 12
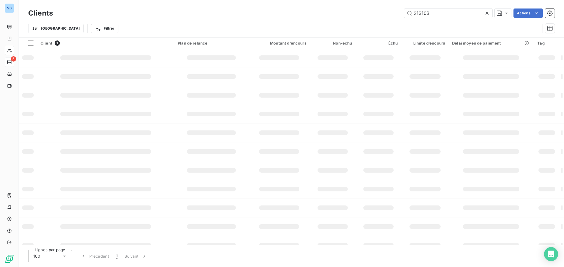
type input "213103"
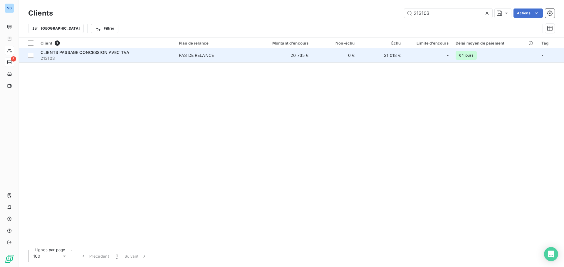
click at [85, 53] on span "CLIENTS PASSAGE CONCESSION AVEC TVA" at bounding box center [85, 52] width 89 height 5
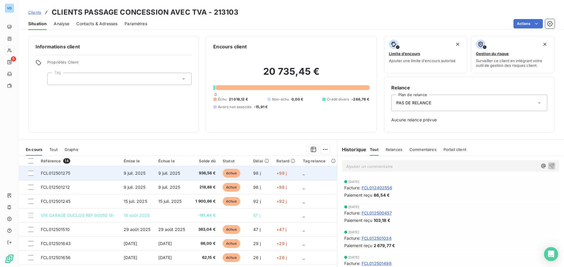
click at [151, 173] on td "9 juil. 2025" at bounding box center [137, 173] width 35 height 14
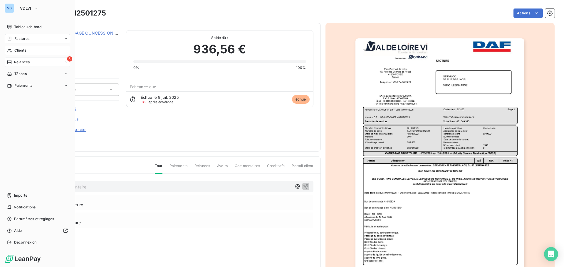
click at [18, 61] on span "Relances" at bounding box center [22, 62] width 16 height 5
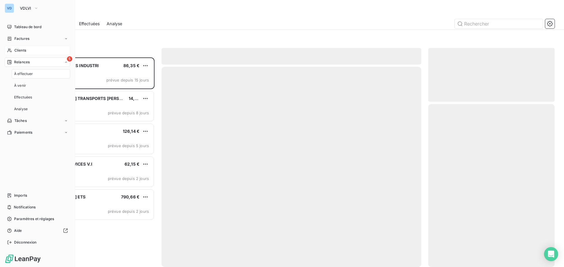
scroll to position [205, 122]
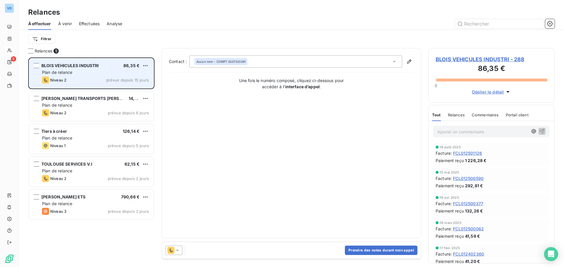
click at [99, 76] on div "BLOIS VEHICULES INDUSTRI 86,35 € Plan de relance Niveau 2 prévue depuis 15 jours" at bounding box center [91, 73] width 124 height 30
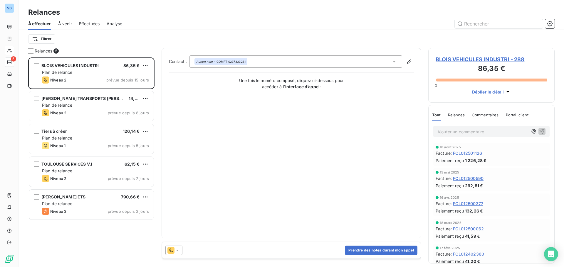
click at [479, 60] on span "BLOIS VEHICULES INDUSTRI - 288" at bounding box center [491, 59] width 112 height 8
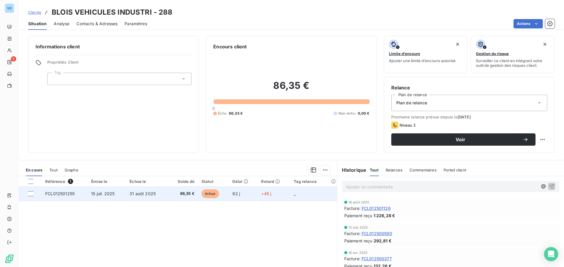
click at [99, 197] on td "15 juil. 2025" at bounding box center [106, 194] width 38 height 14
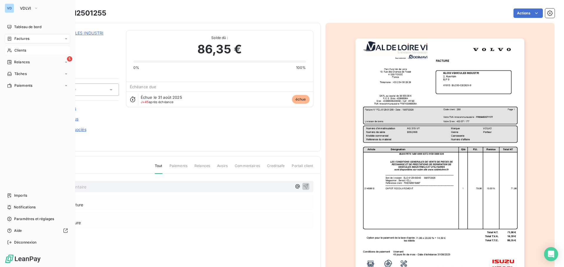
click at [14, 50] on span "Clients" at bounding box center [20, 50] width 12 height 5
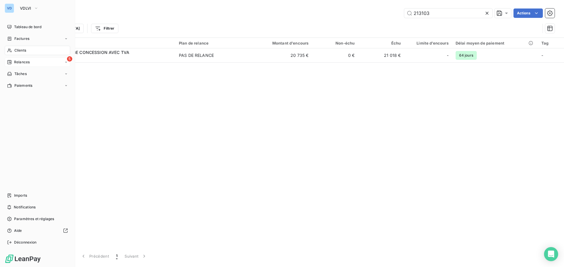
click at [15, 61] on span "Relances" at bounding box center [22, 62] width 16 height 5
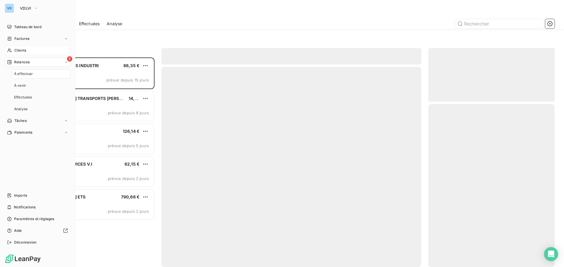
scroll to position [205, 122]
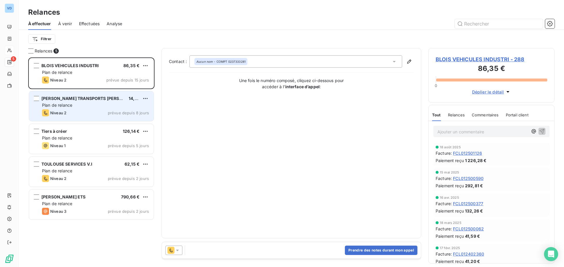
click at [94, 102] on div "[PERSON_NAME] TRANSPORTS [PERSON_NAME] ET FILS 14,96 € Plan de relance Niveau 2…" at bounding box center [91, 106] width 124 height 30
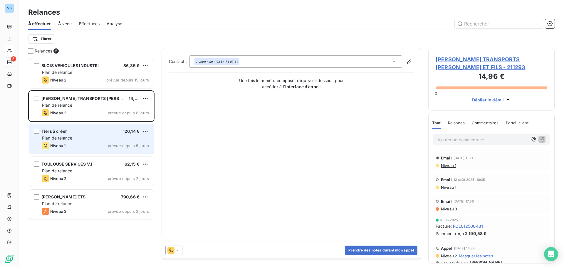
click at [85, 138] on div "Plan de relance" at bounding box center [95, 138] width 107 height 6
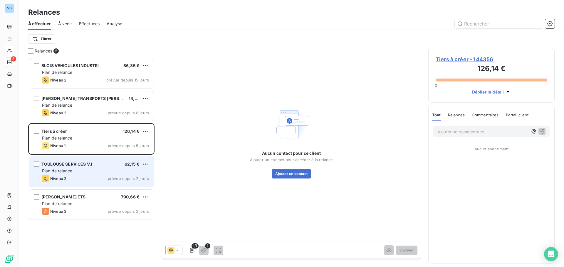
click at [86, 173] on div "Plan de relance" at bounding box center [95, 171] width 107 height 6
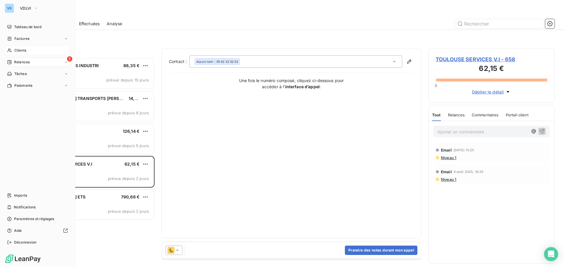
click at [10, 50] on icon at bounding box center [9, 50] width 5 height 5
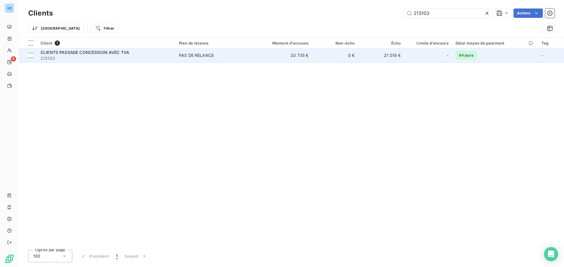
click at [101, 51] on span "CLIENTS PASSAGE CONCESSION AVEC TVA" at bounding box center [85, 52] width 89 height 5
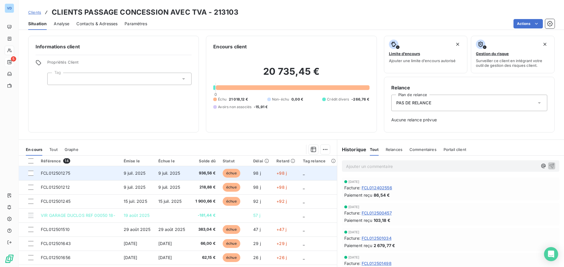
click at [163, 174] on span "9 juil. 2025" at bounding box center [169, 173] width 22 height 5
